Goal: Task Accomplishment & Management: Complete application form

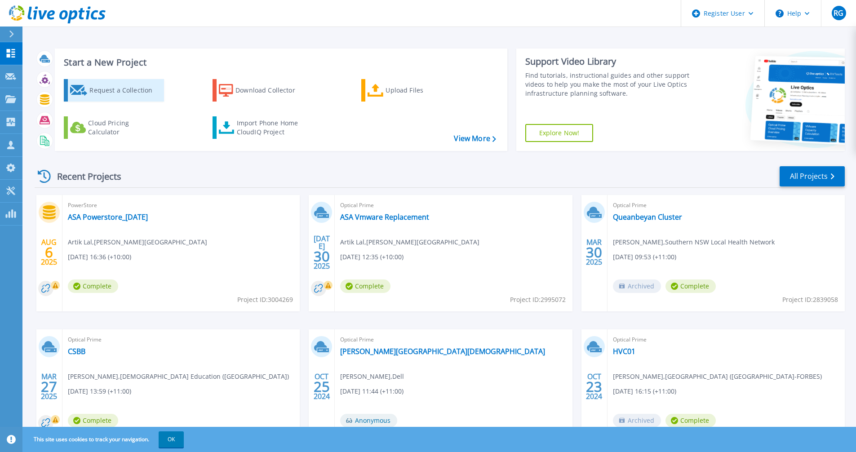
click at [121, 93] on div "Request a Collection" at bounding box center [125, 90] width 72 height 18
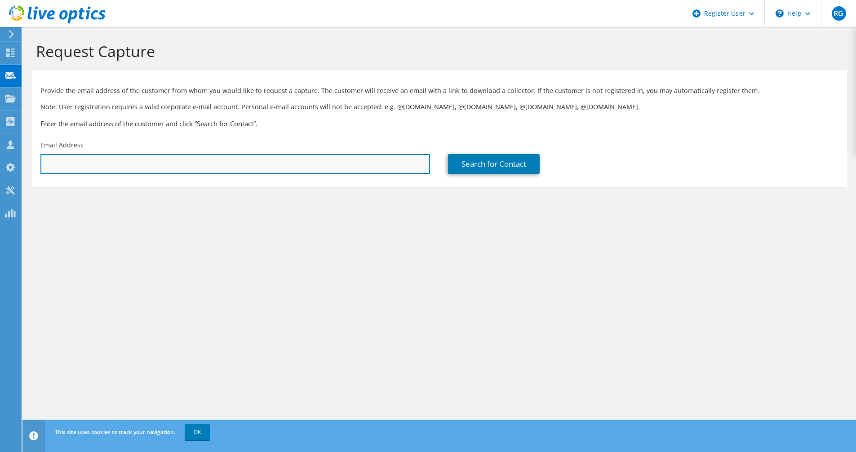
click at [105, 162] on input "text" at bounding box center [234, 164] width 389 height 20
type input "a"
drag, startPoint x: 83, startPoint y: 161, endPoint x: 4, endPoint y: 155, distance: 79.3
click at [4, 155] on div "RG Dell User [PERSON_NAME] [PERSON_NAME][EMAIL_ADDRESS][PERSON_NAME][DOMAIN_NAM…" at bounding box center [428, 226] width 856 height 452
drag, startPoint x: 120, startPoint y: 167, endPoint x: 23, endPoint y: 163, distance: 97.1
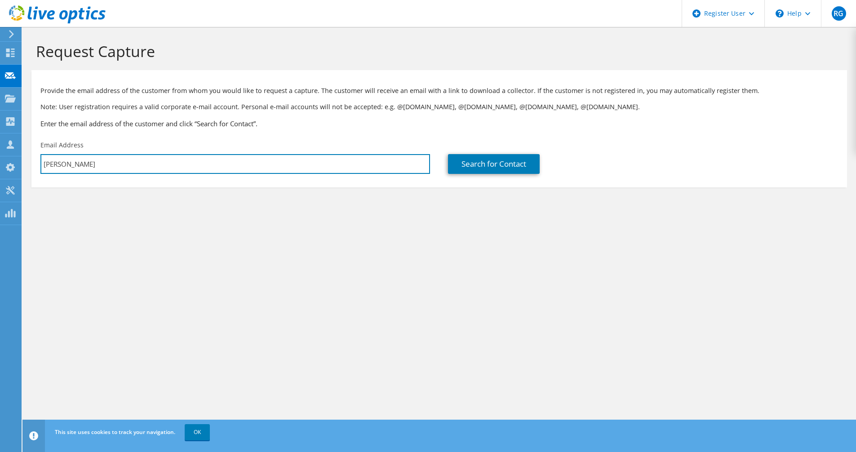
click at [23, 163] on section "Request Capture Provide the email address of the customer from whom you would l…" at bounding box center [438, 129] width 833 height 205
paste input "[EMAIL_ADDRESS][DOMAIN_NAME]"
type input "[EMAIL_ADDRESS][DOMAIN_NAME]"
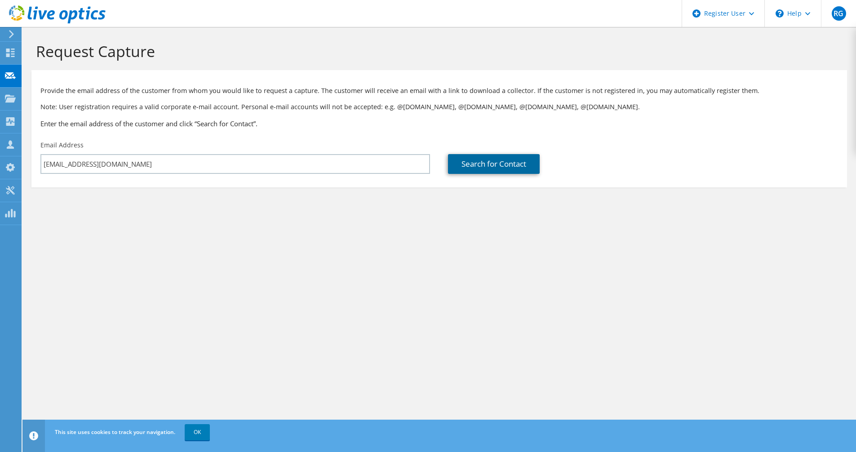
click at [494, 169] on link "Search for Contact" at bounding box center [494, 164] width 92 height 20
type input "Legal Aid Commission of [GEOGRAPHIC_DATA]"
type input "Arash"
type input "Manhoobi"
type input "[GEOGRAPHIC_DATA]"
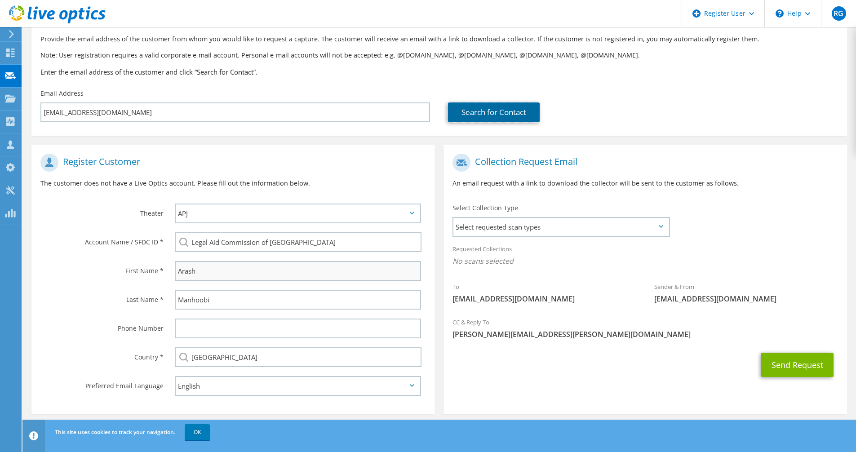
scroll to position [58, 0]
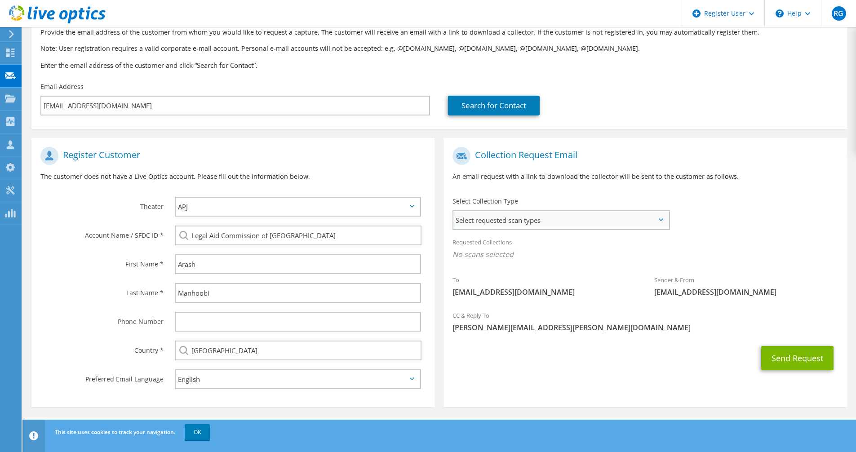
click at [536, 218] on span "Select requested scan types" at bounding box center [560, 220] width 215 height 18
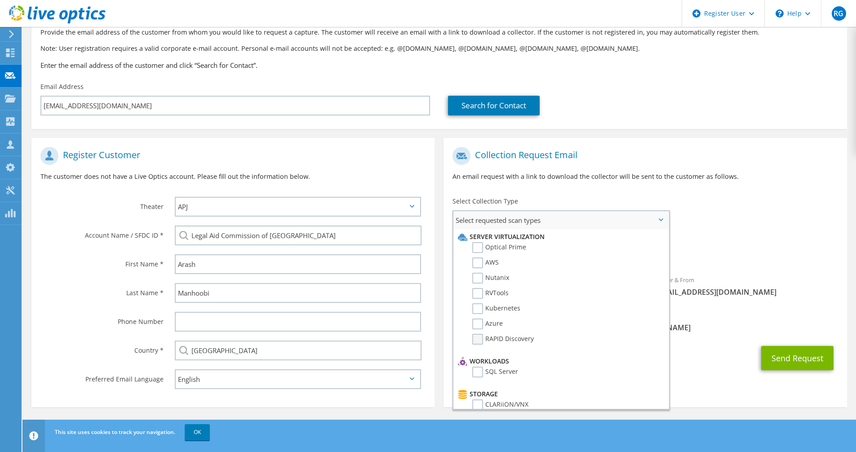
click at [477, 340] on label "RAPID Discovery" at bounding box center [503, 339] width 62 height 11
click at [0, 0] on input "RAPID Discovery" at bounding box center [0, 0] width 0 height 0
click at [477, 247] on label "Optical Prime" at bounding box center [499, 247] width 54 height 11
click at [0, 0] on input "Optical Prime" at bounding box center [0, 0] width 0 height 0
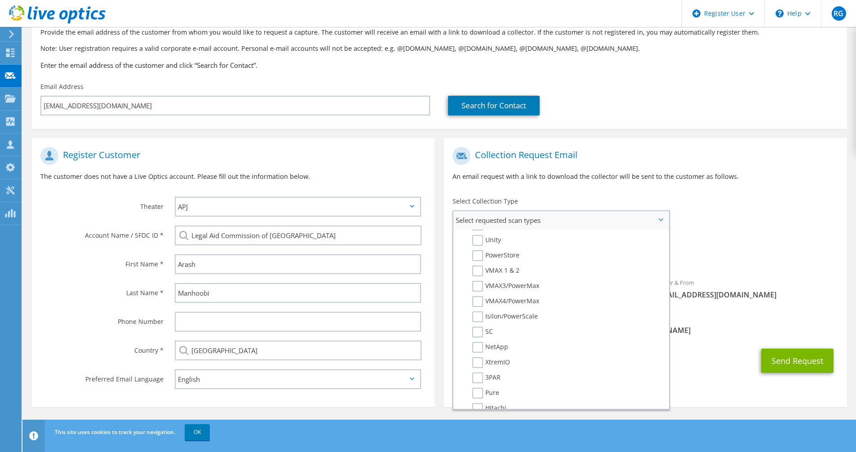
scroll to position [225, 0]
click at [480, 347] on label "Pure" at bounding box center [485, 348] width 27 height 11
click at [0, 0] on input "Pure" at bounding box center [0, 0] width 0 height 0
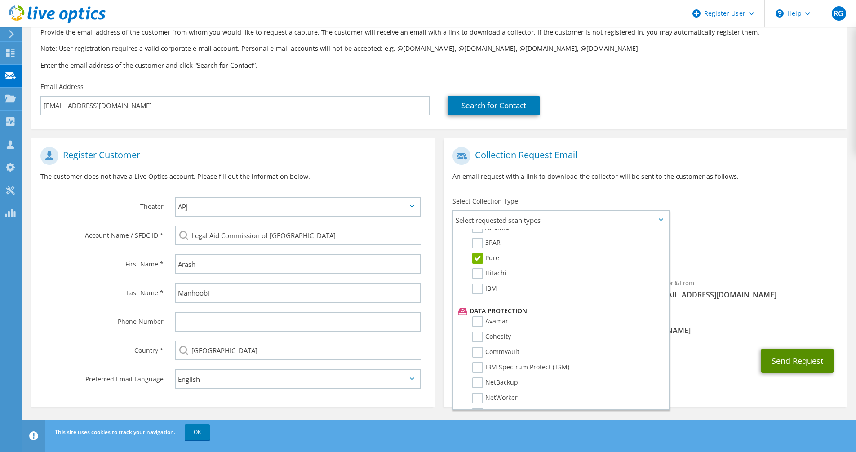
click at [797, 361] on button "Send Request" at bounding box center [797, 361] width 72 height 24
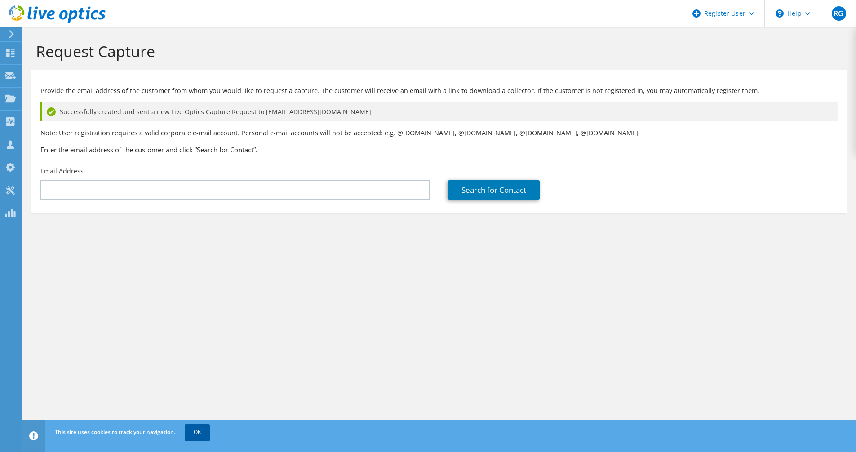
click at [198, 431] on link "OK" at bounding box center [197, 432] width 25 height 16
